Goal: Understand process/instructions: Learn how to perform a task or action

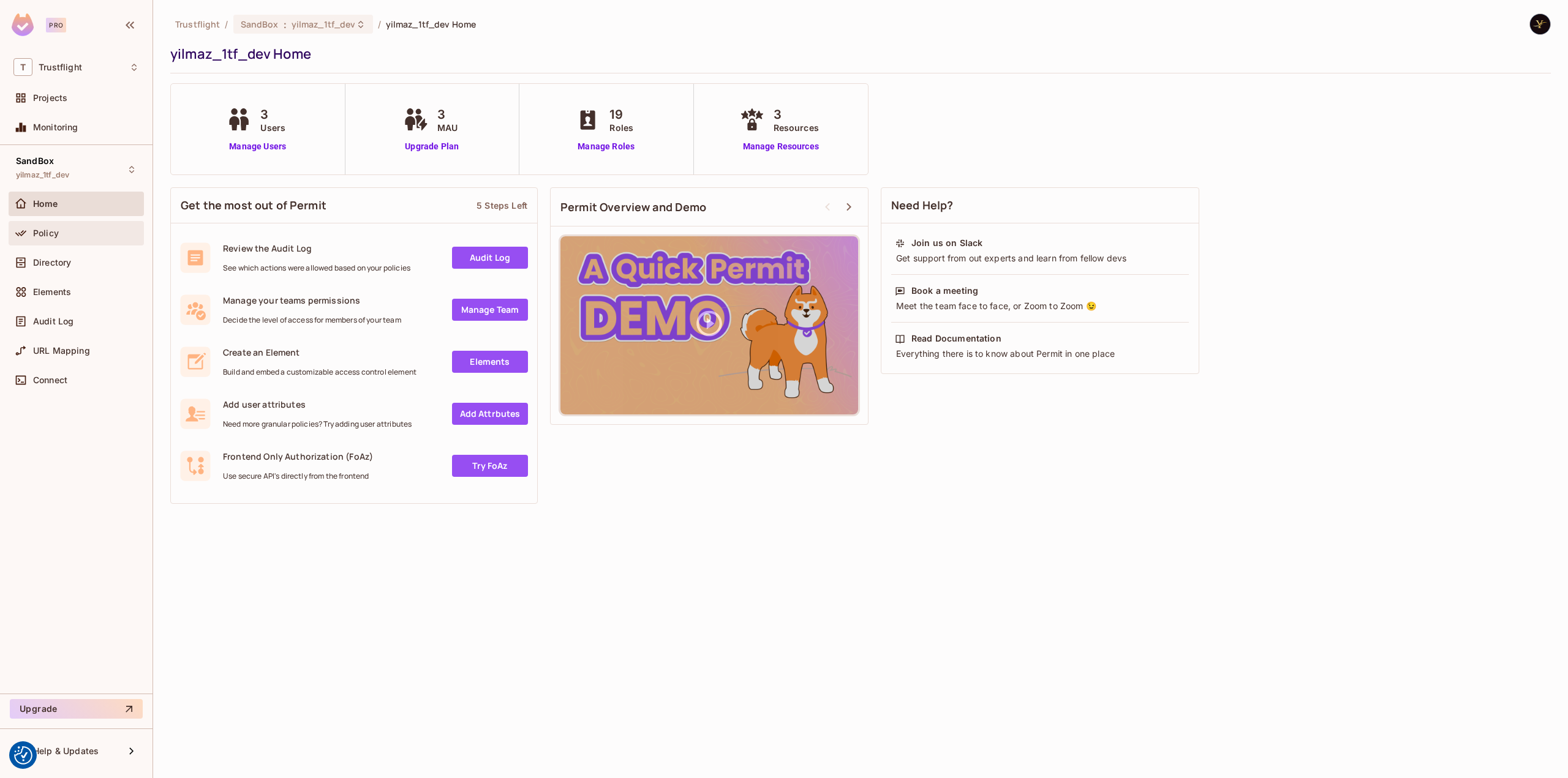
click at [77, 232] on div "Policy" at bounding box center [86, 233] width 106 height 10
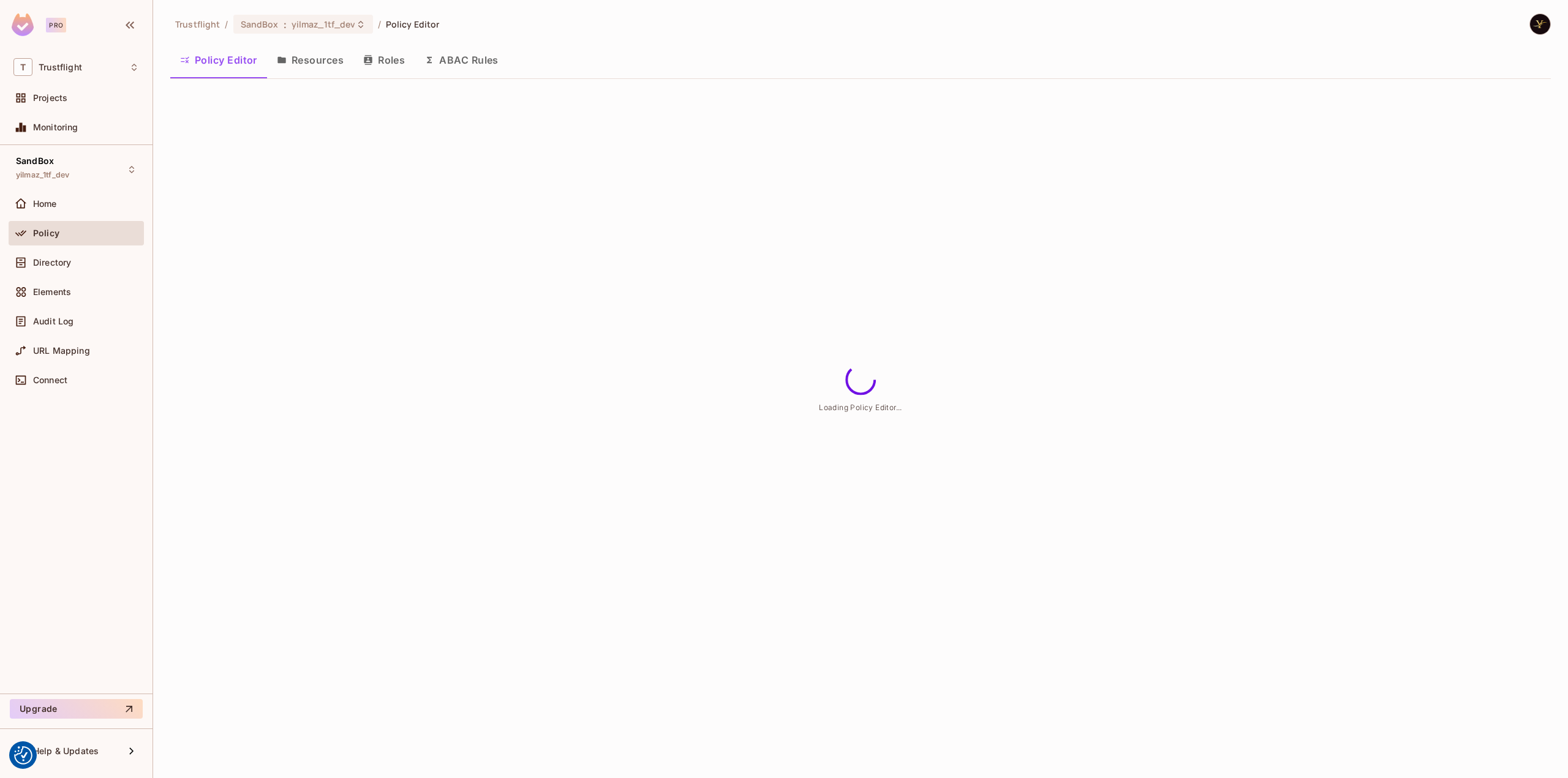
click at [439, 58] on button "ABAC Rules" at bounding box center [461, 60] width 93 height 31
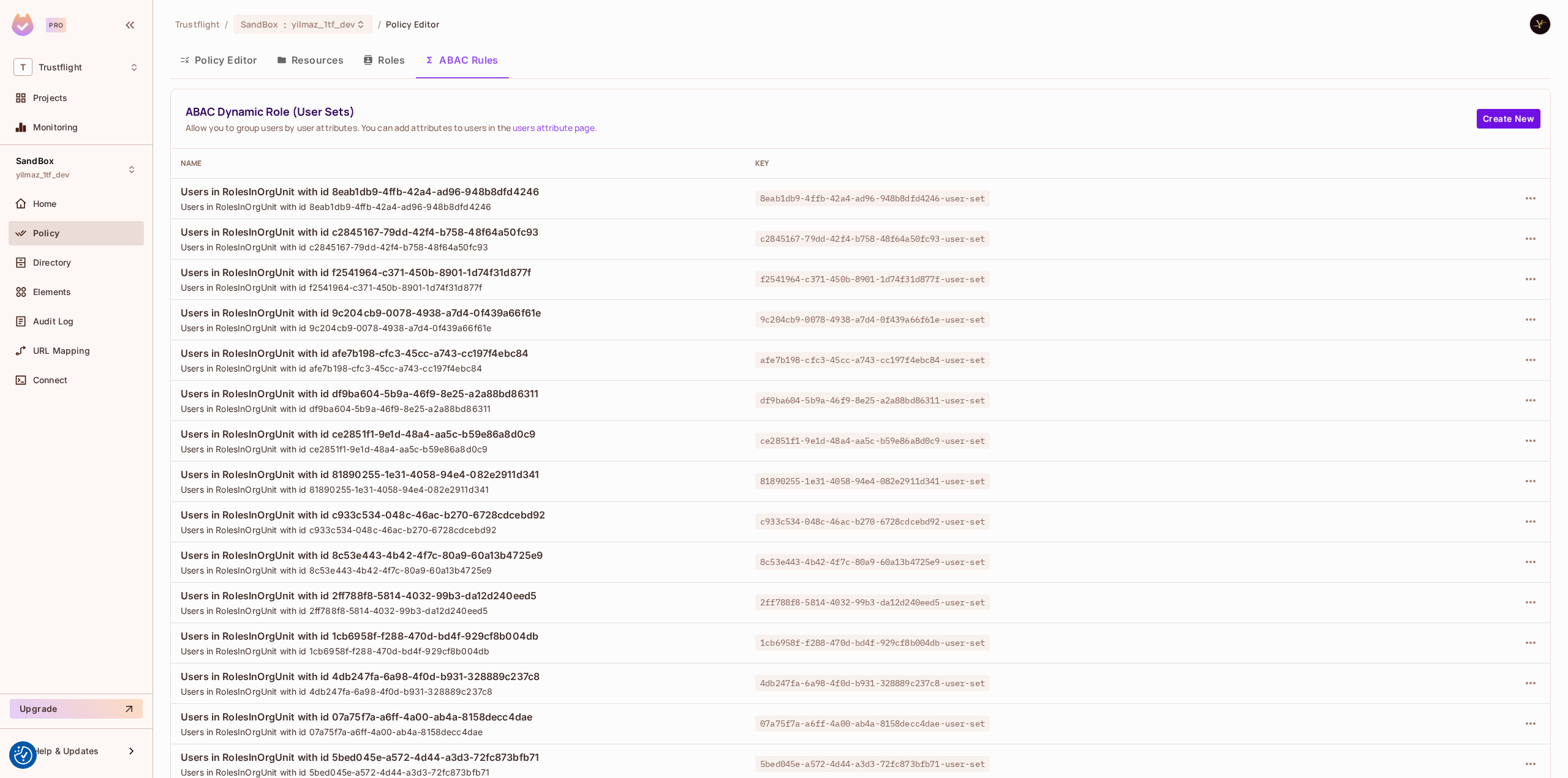
click at [393, 60] on button "Roles" at bounding box center [384, 60] width 61 height 31
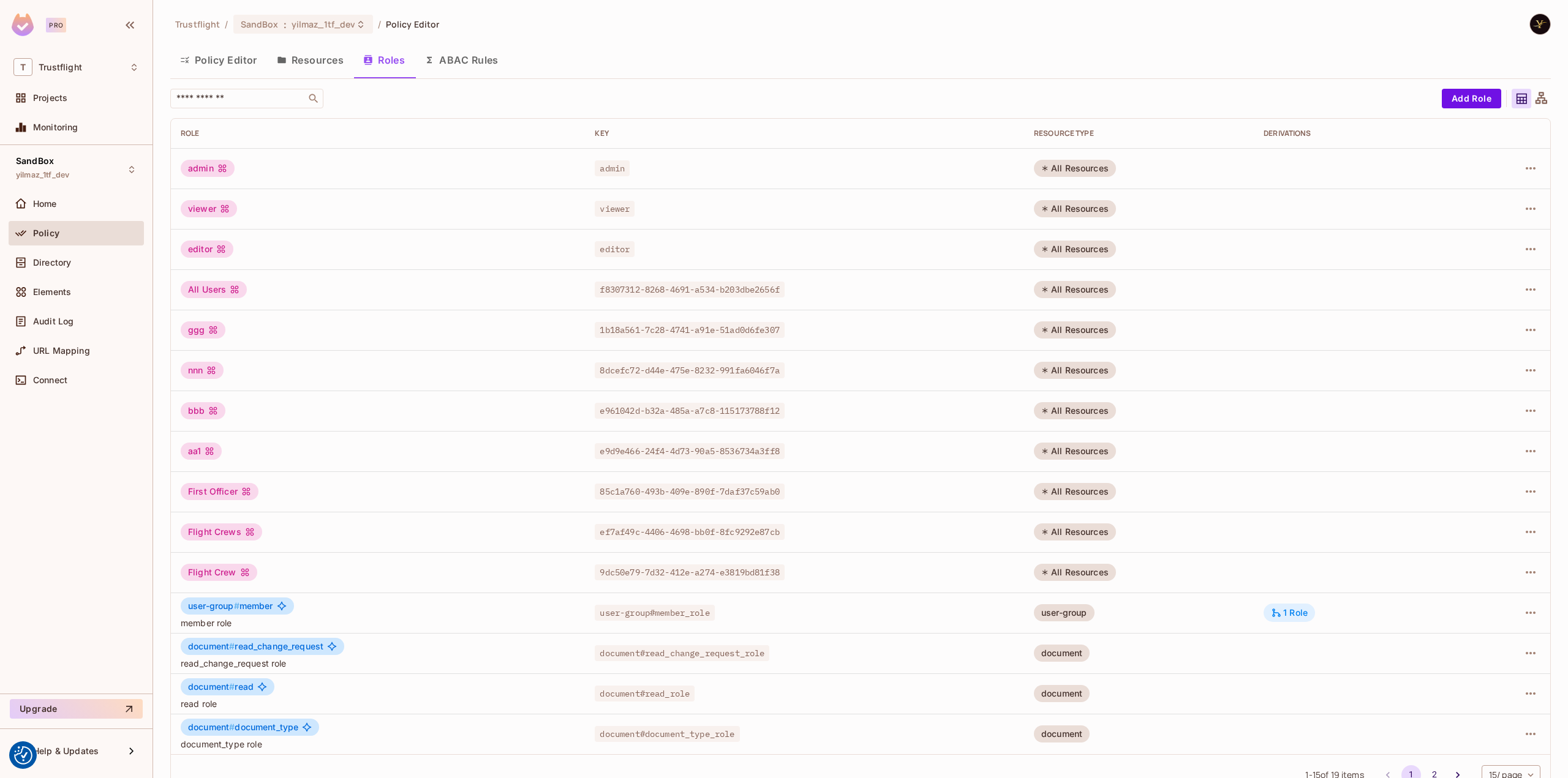
click at [1287, 615] on div "1 Role" at bounding box center [1289, 613] width 37 height 11
click at [1111, 680] on button "Edit Derivations" at bounding box center [1134, 686] width 88 height 19
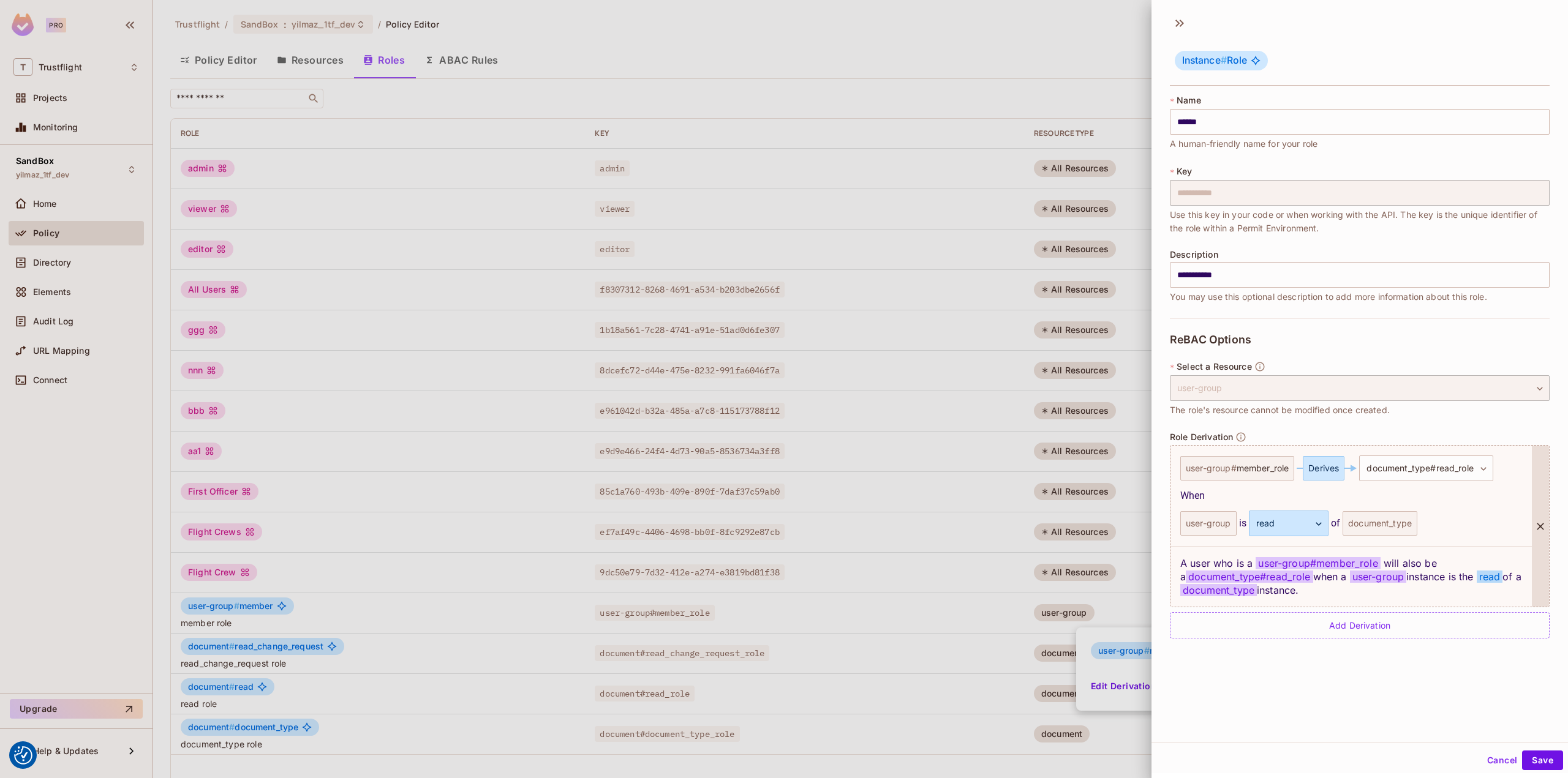
drag, startPoint x: 1358, startPoint y: 590, endPoint x: 1182, endPoint y: 569, distance: 177.2
click at [1182, 569] on div "A user who is a user-group # member_role will also be a document_type#read_role…" at bounding box center [1351, 576] width 361 height 60
copy div "A user who is a user-group # member_role will also be a document_type#read_role…"
click at [1487, 764] on button "Cancel" at bounding box center [1501, 760] width 39 height 19
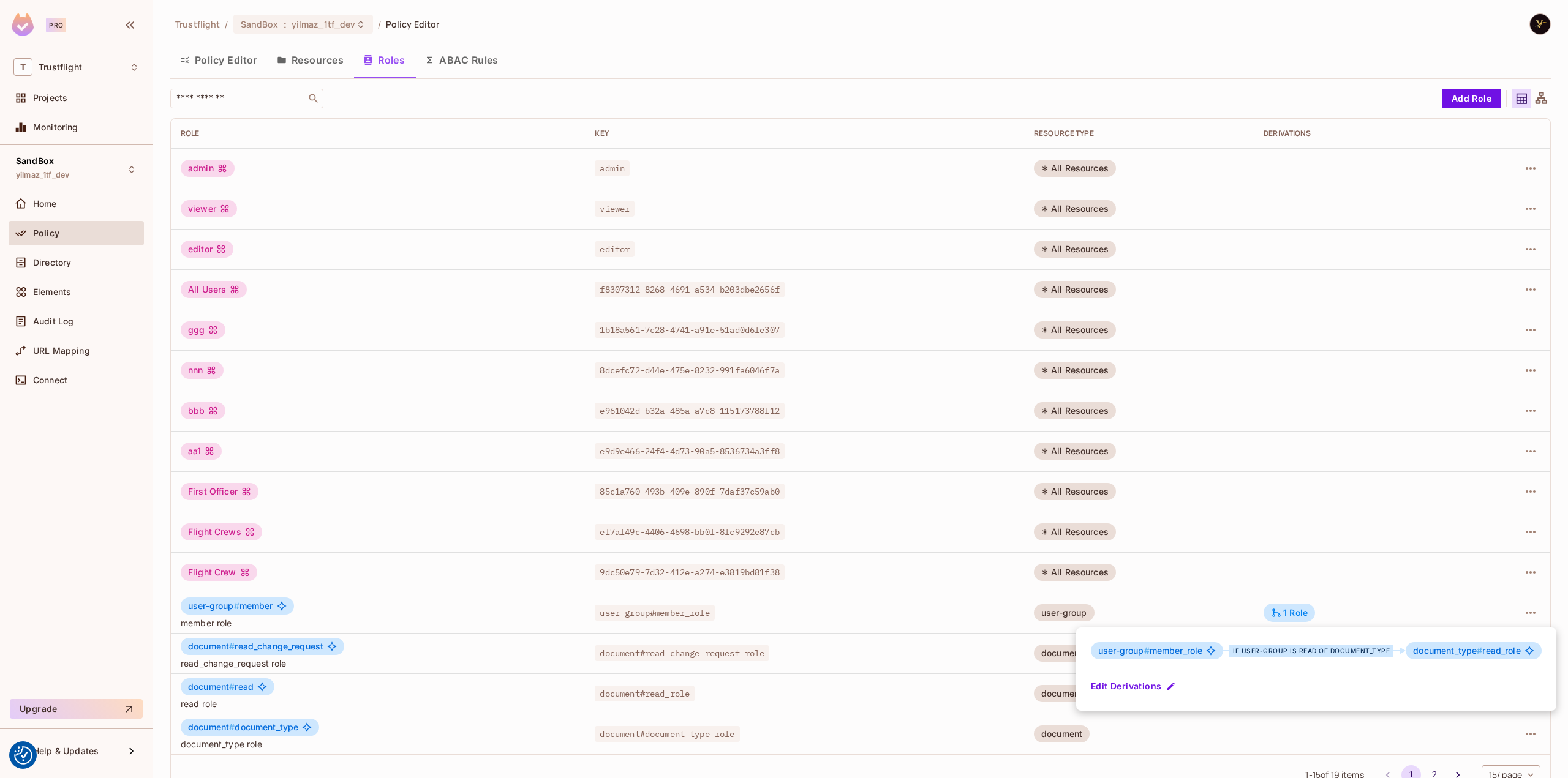
click at [1317, 751] on div at bounding box center [784, 389] width 1568 height 778
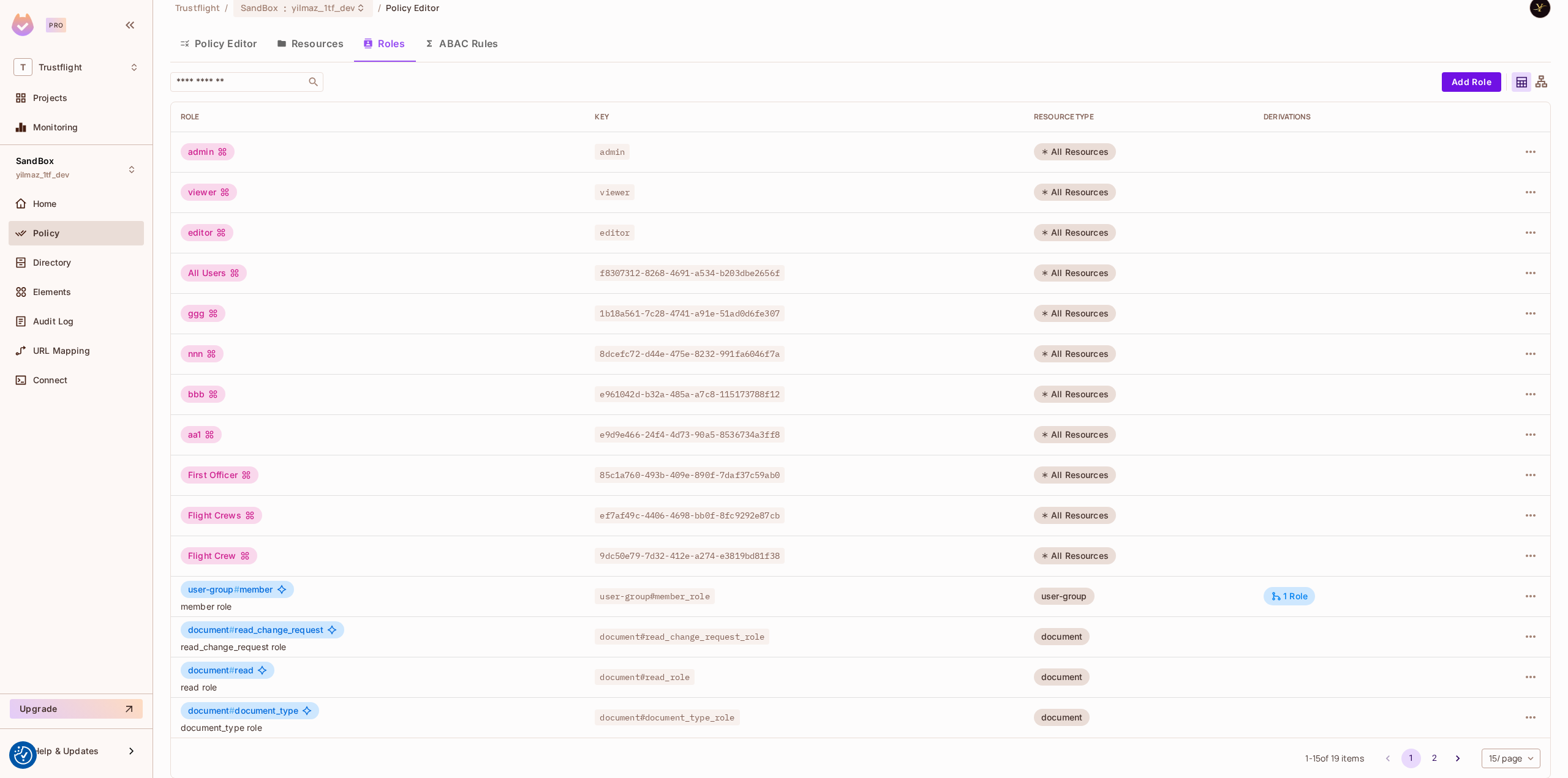
scroll to position [26, 0]
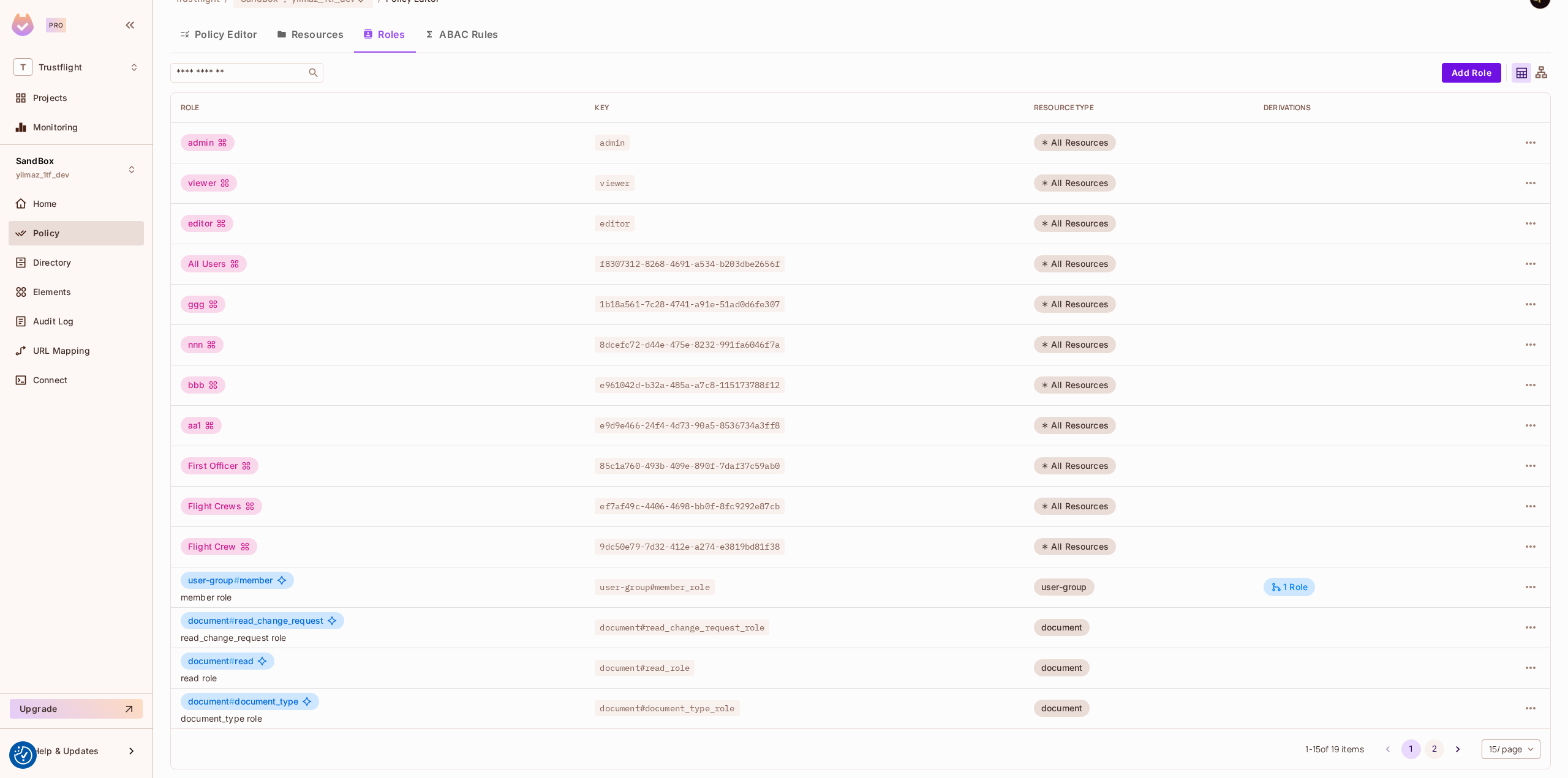
click at [1425, 741] on button "2" at bounding box center [1434, 749] width 19 height 19
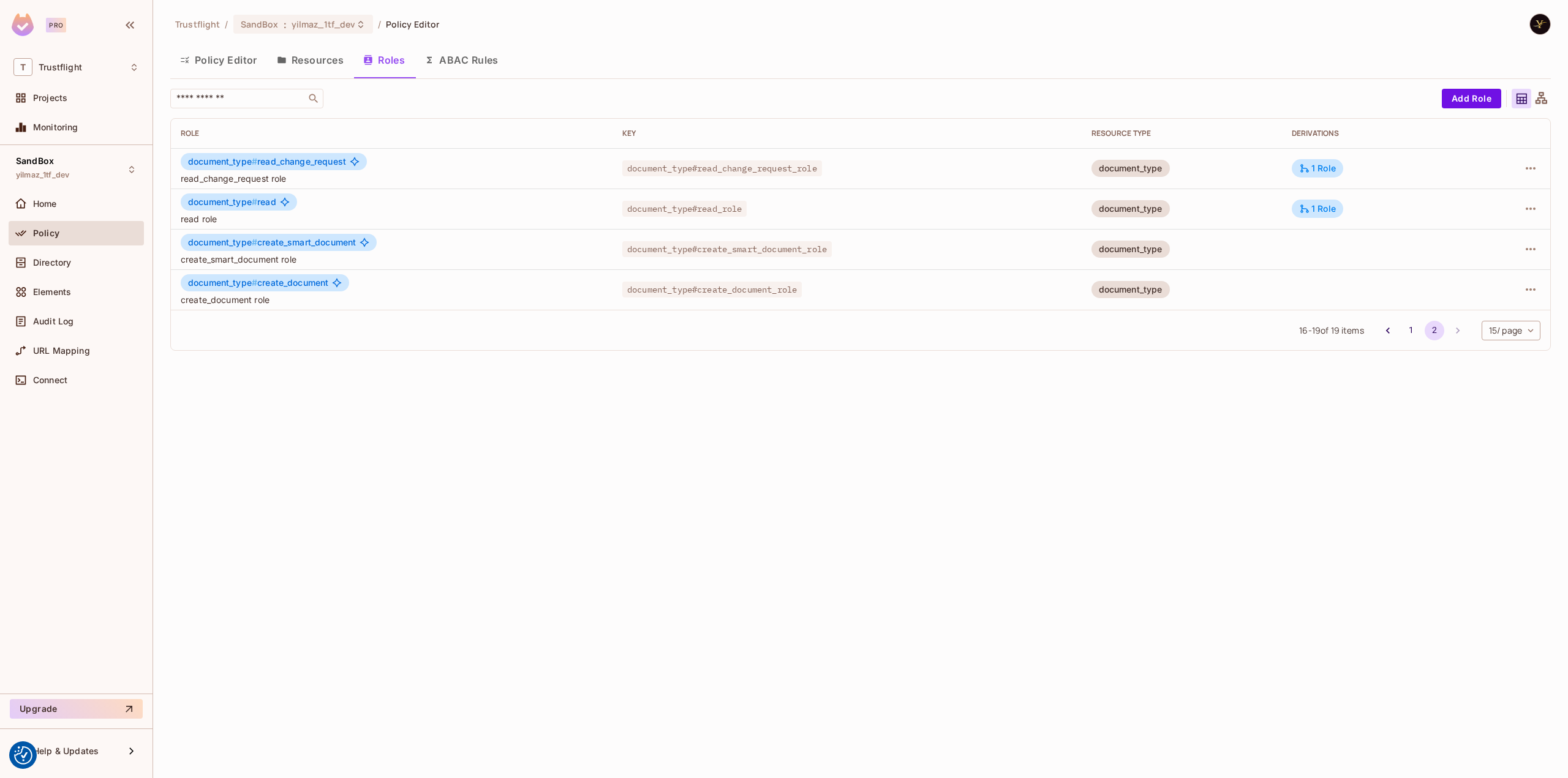
scroll to position [0, 0]
click at [1318, 167] on div "1 Role" at bounding box center [1318, 168] width 37 height 11
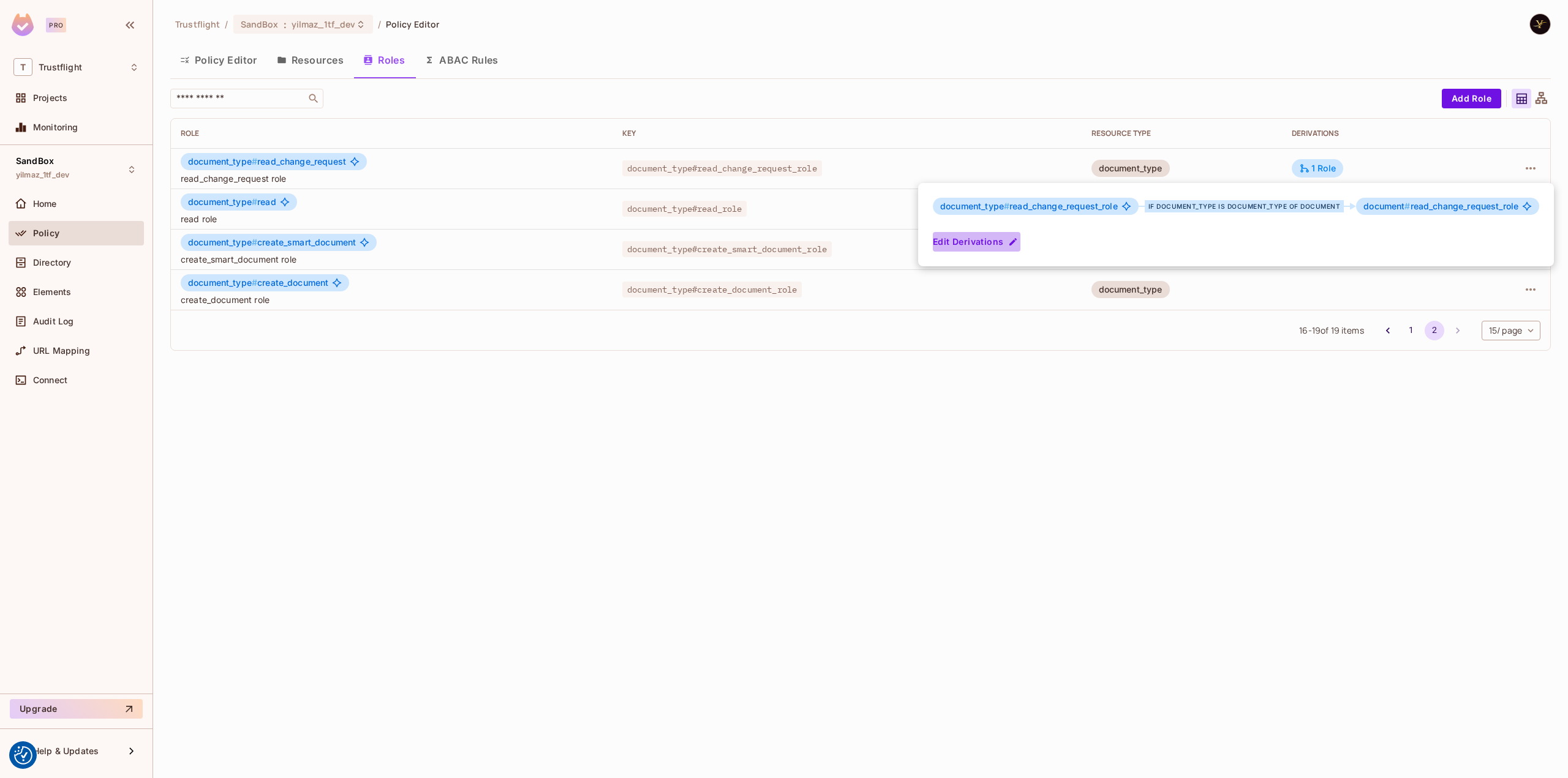
click at [989, 239] on button "Edit Derivations" at bounding box center [976, 241] width 88 height 19
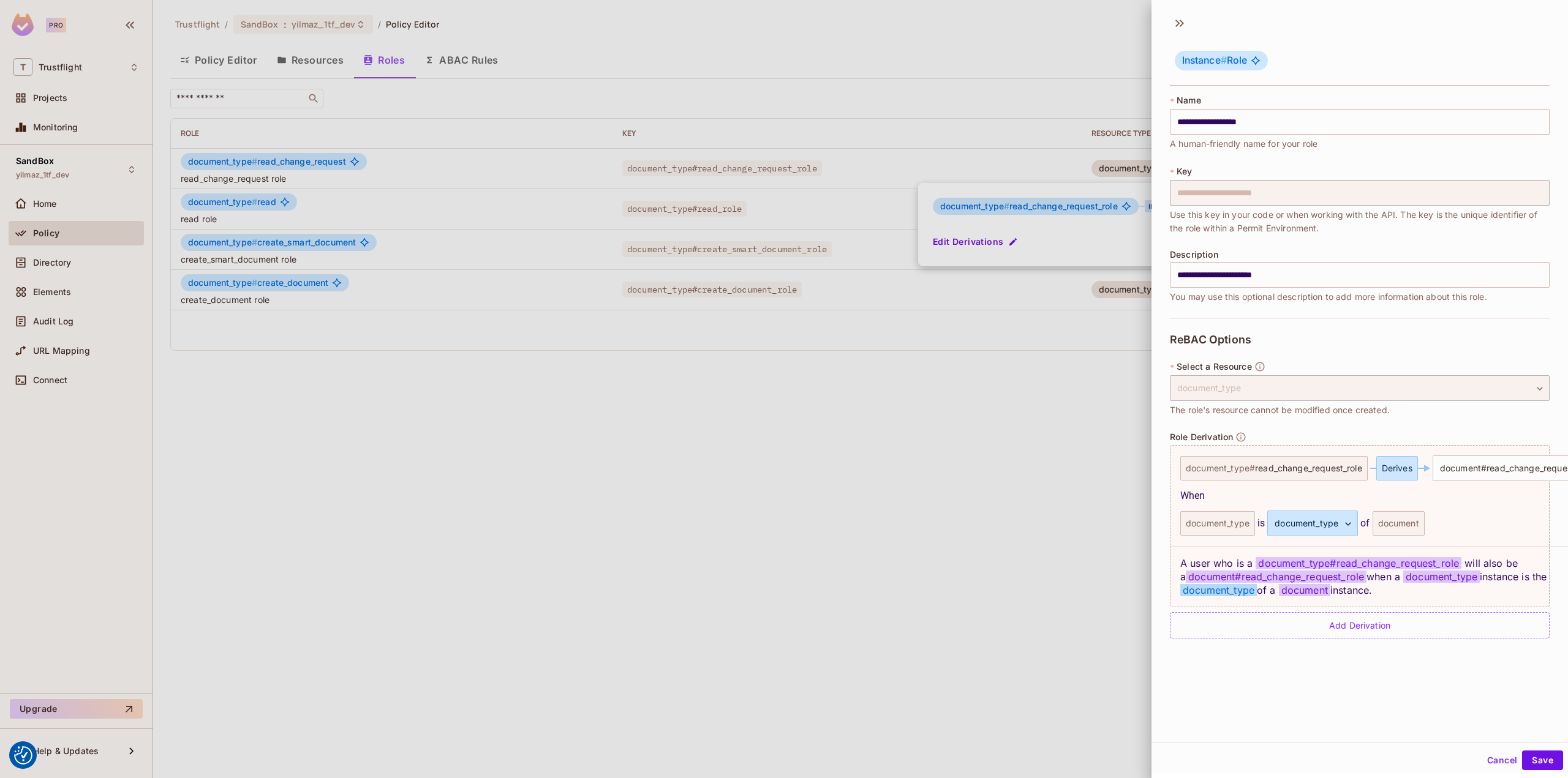
drag, startPoint x: 1178, startPoint y: 558, endPoint x: 1384, endPoint y: 595, distance: 209.3
click at [1384, 595] on div "A user who is a document_type # read_change_request_role will also be a documen…" at bounding box center [1397, 576] width 452 height 60
copy div "A user who is a document_type # read_change_request_role will also be a documen…"
